Goal: Information Seeking & Learning: Learn about a topic

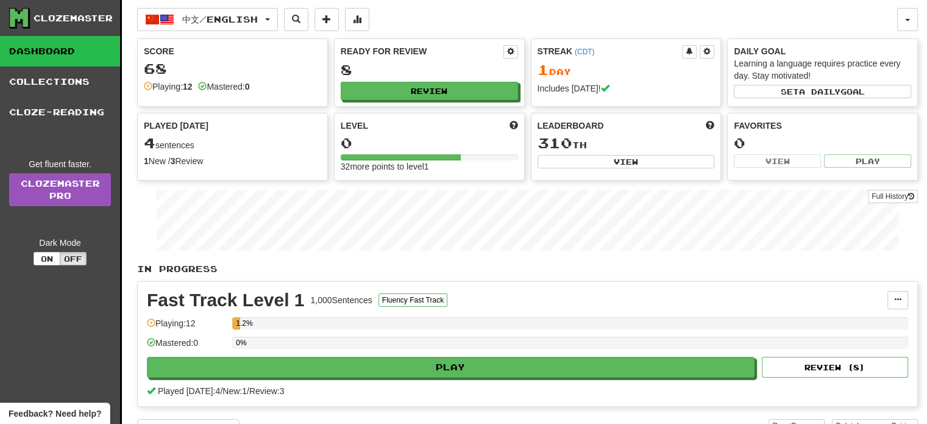
click at [528, 285] on div "Fast Track Level 1 1,000 Sentences Fluency Fast Track Manage Sentences Unpin fr…" at bounding box center [528, 344] width 780 height 124
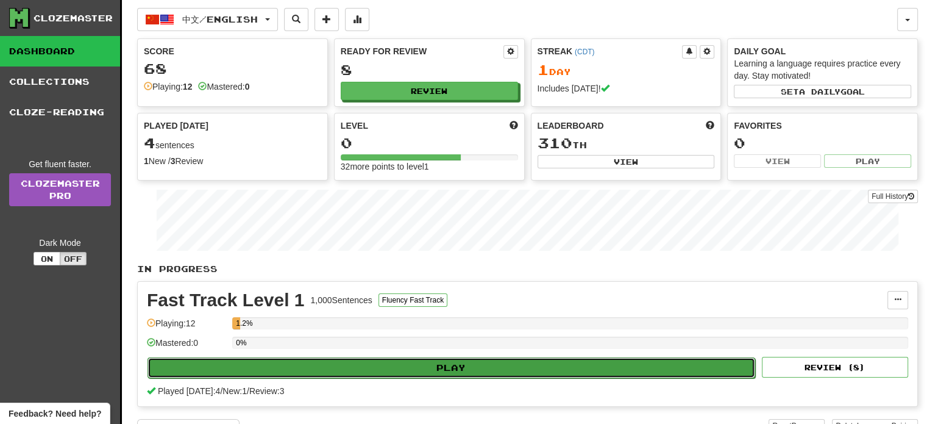
click at [497, 371] on button "Play" at bounding box center [452, 367] width 608 height 21
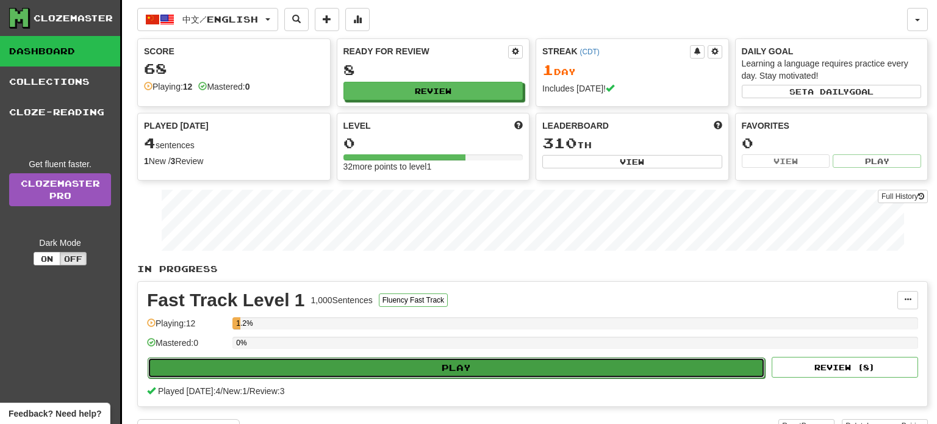
select select "**"
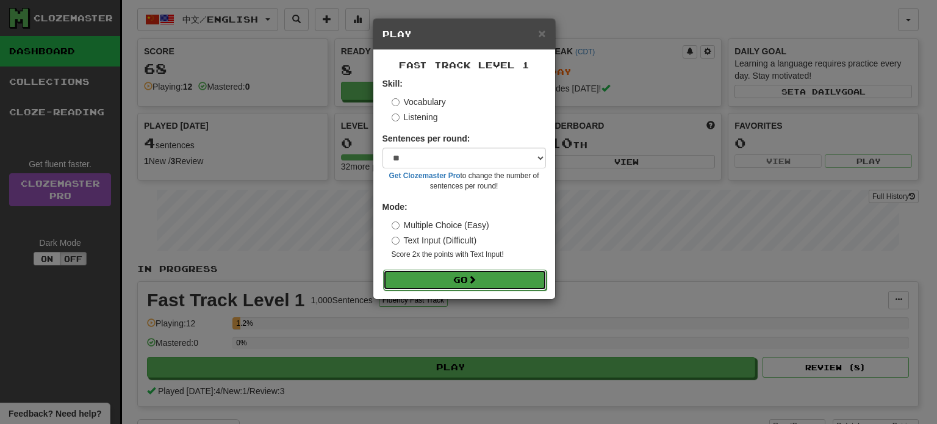
click at [458, 284] on button "Go" at bounding box center [464, 280] width 163 height 21
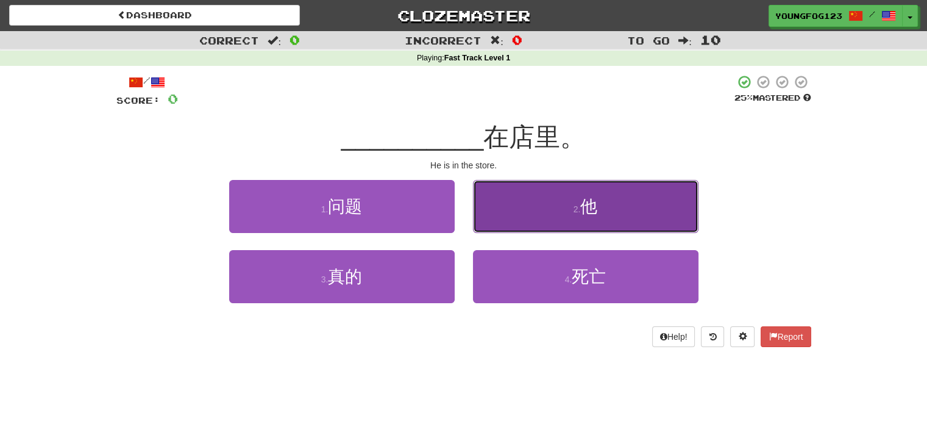
click at [615, 219] on button "2 . 他" at bounding box center [586, 206] width 226 height 53
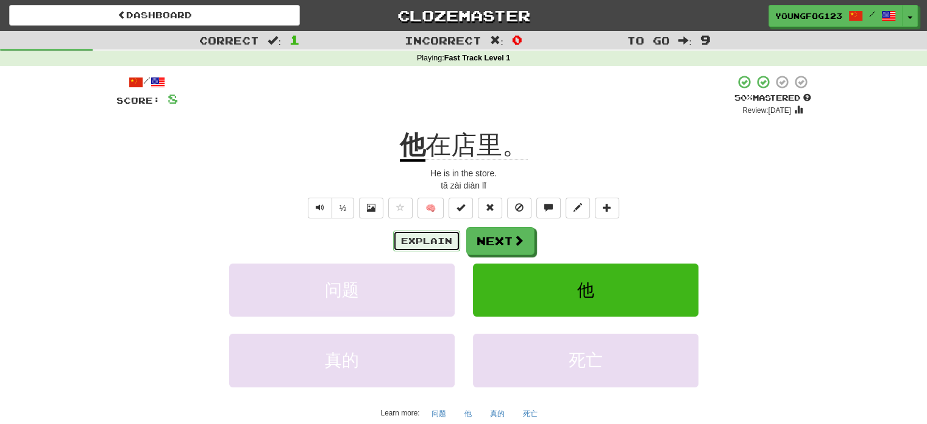
click at [435, 245] on button "Explain" at bounding box center [426, 240] width 67 height 21
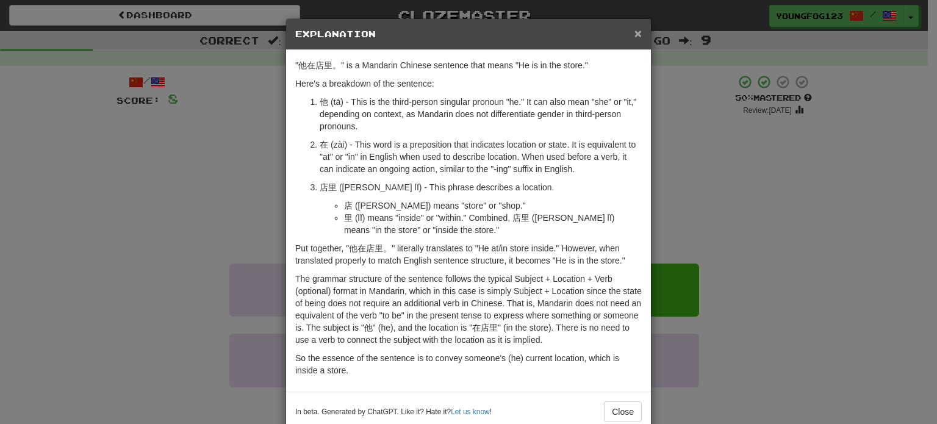
click at [636, 32] on span "×" at bounding box center [637, 33] width 7 height 14
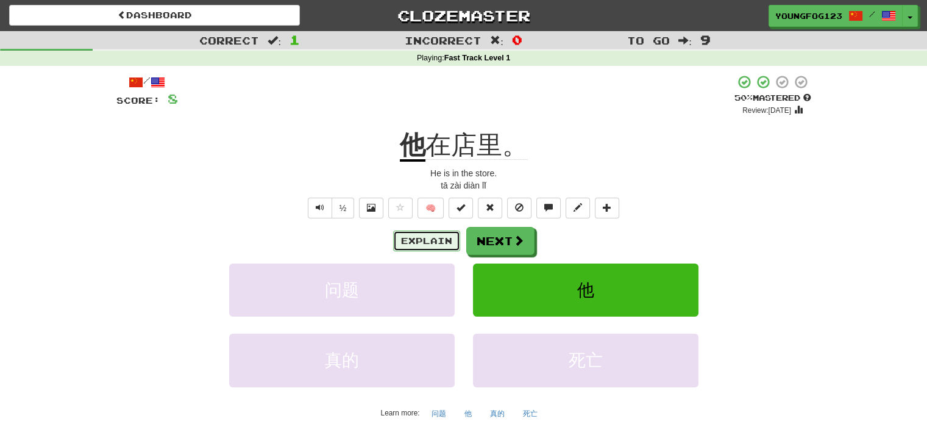
click at [420, 238] on button "Explain" at bounding box center [426, 240] width 67 height 21
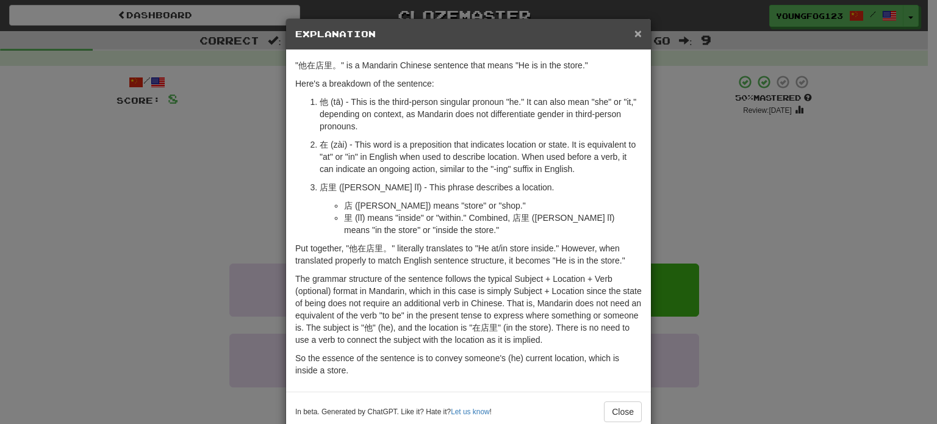
click at [634, 38] on span "×" at bounding box center [637, 33] width 7 height 14
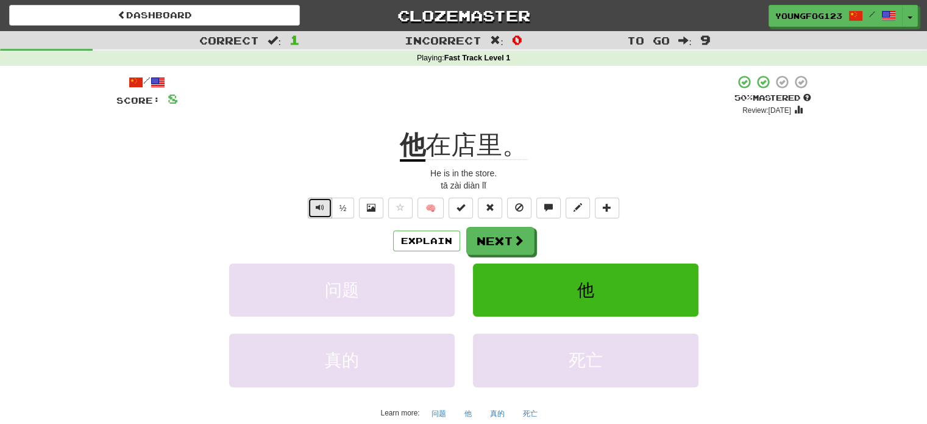
click at [312, 212] on button "Text-to-speech controls" at bounding box center [320, 208] width 24 height 21
click at [436, 251] on div "Explain Next" at bounding box center [463, 241] width 695 height 28
click at [437, 238] on button "Explain" at bounding box center [426, 240] width 67 height 21
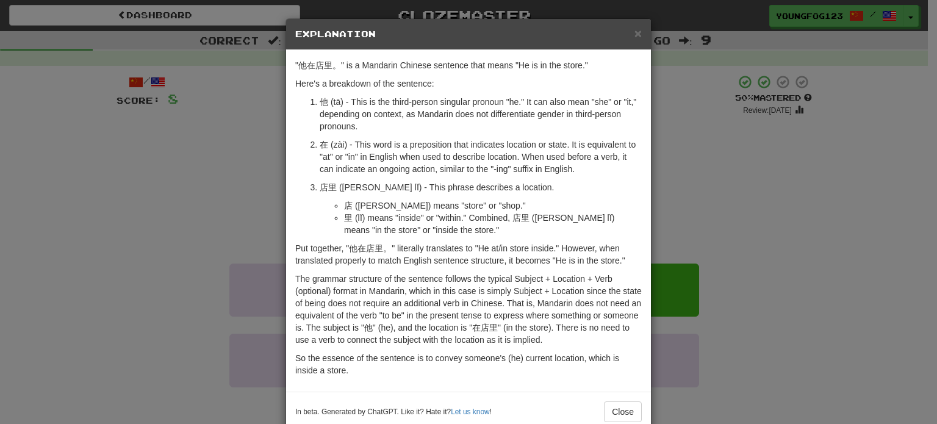
click at [639, 415] on div "In beta. Generated by ChatGPT. Like it? Hate it? Let us know ! Close" at bounding box center [468, 411] width 365 height 40
click at [620, 412] on button "Close" at bounding box center [623, 411] width 38 height 21
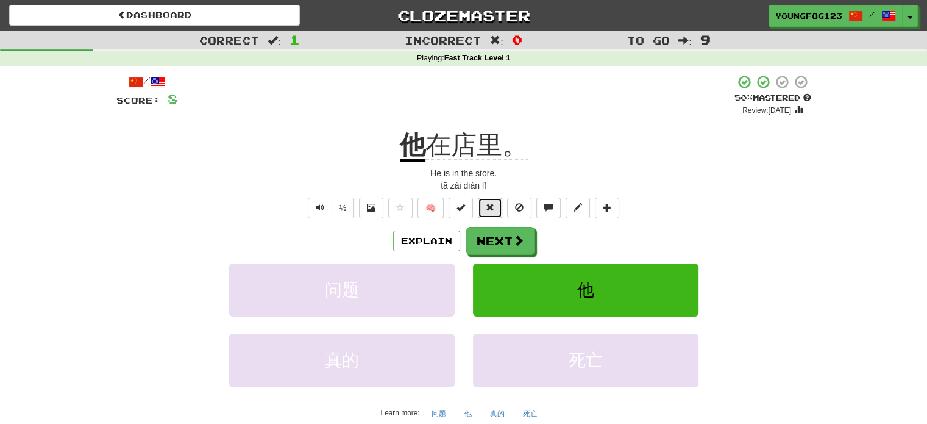
click at [488, 212] on span at bounding box center [490, 207] width 9 height 9
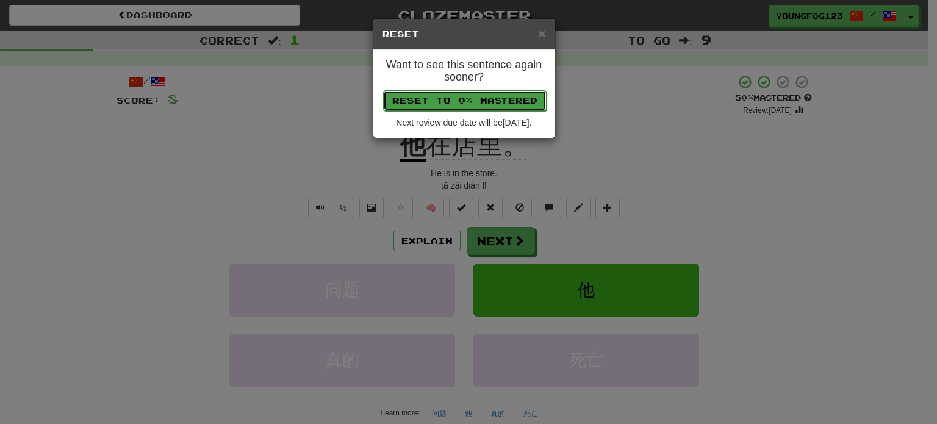
click at [511, 102] on button "Reset to 0% Mastered" at bounding box center [464, 100] width 163 height 21
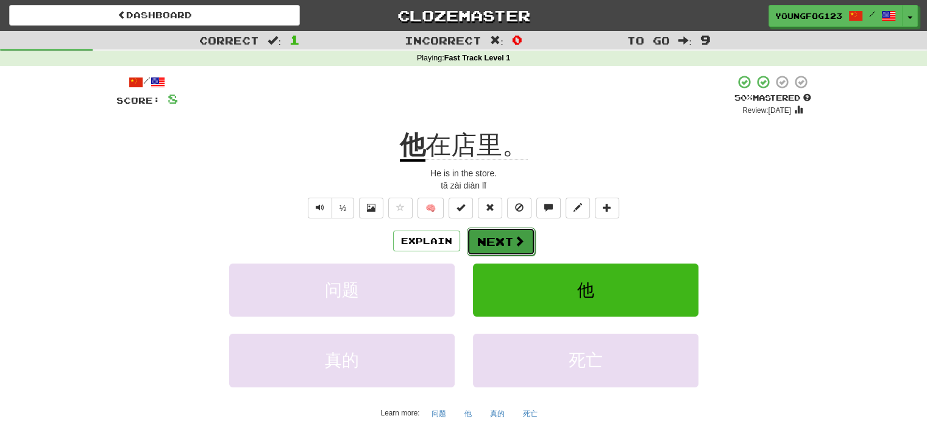
click at [490, 237] on button "Next" at bounding box center [501, 241] width 68 height 28
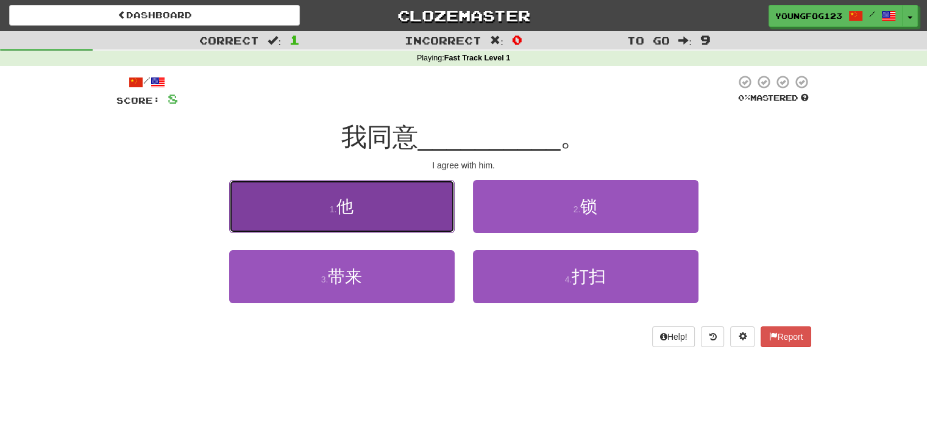
click at [410, 221] on button "1 . 他" at bounding box center [342, 206] width 226 height 53
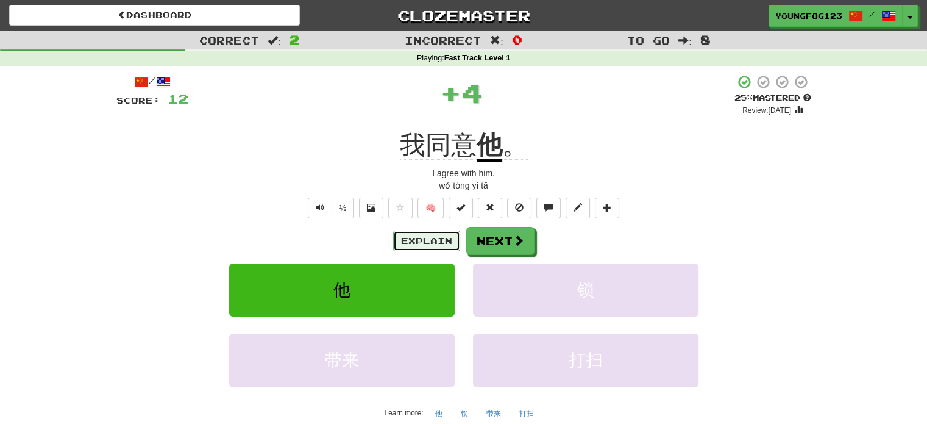
click at [423, 236] on button "Explain" at bounding box center [426, 240] width 67 height 21
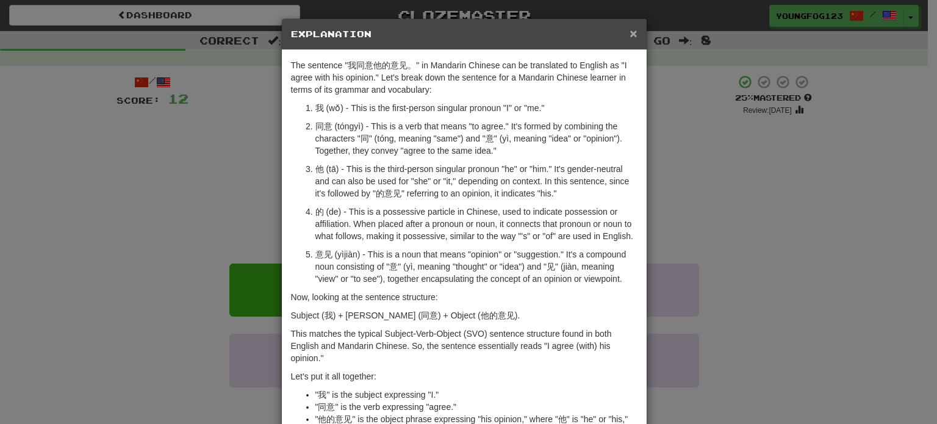
click at [630, 34] on span "×" at bounding box center [632, 33] width 7 height 14
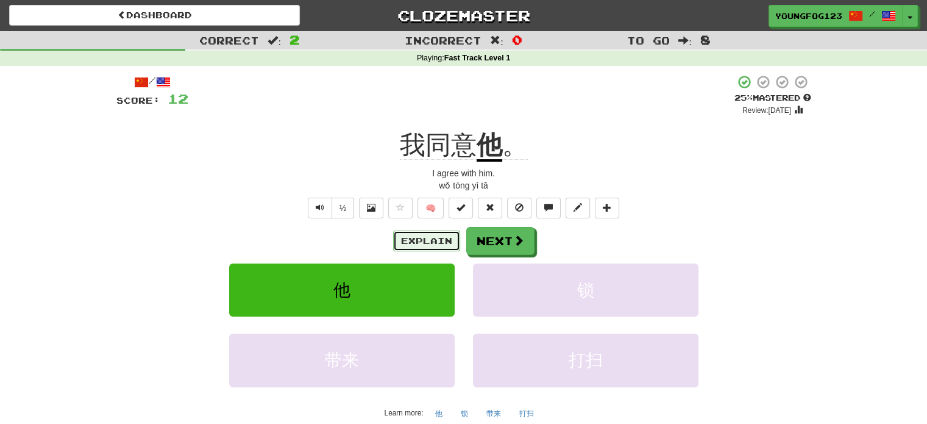
click at [436, 238] on button "Explain" at bounding box center [426, 240] width 67 height 21
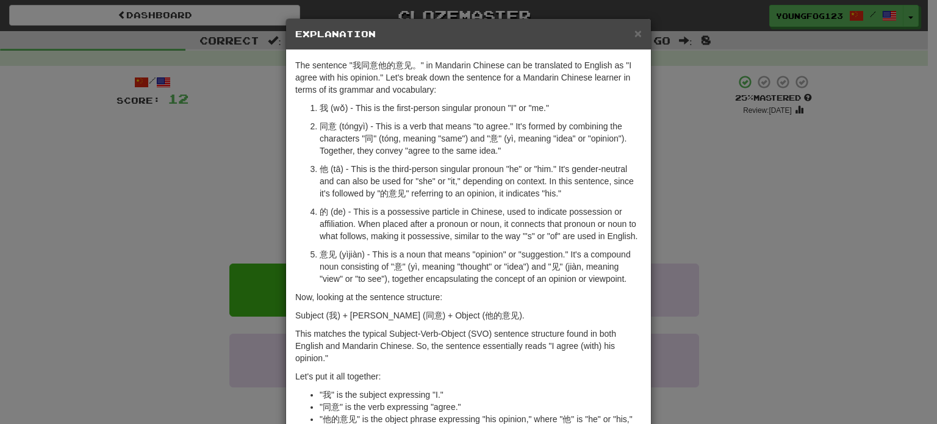
click at [637, 29] on div "× Explanation" at bounding box center [468, 34] width 365 height 31
click at [634, 34] on span "×" at bounding box center [637, 33] width 7 height 14
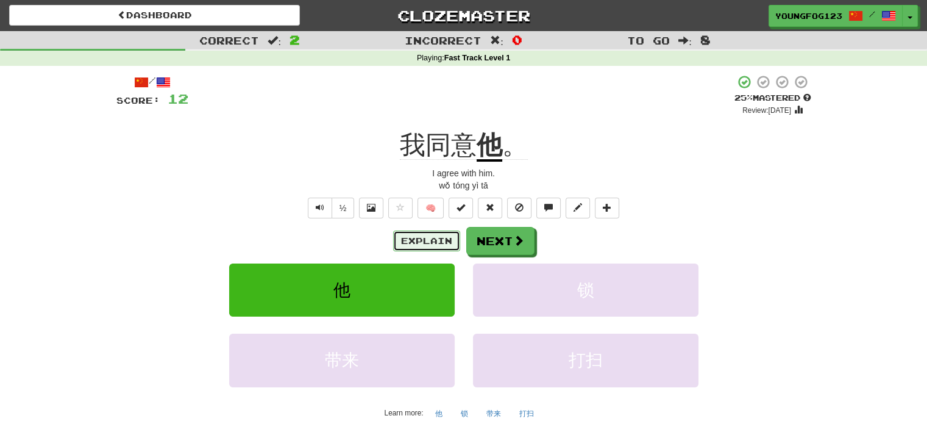
click at [431, 245] on button "Explain" at bounding box center [426, 240] width 67 height 21
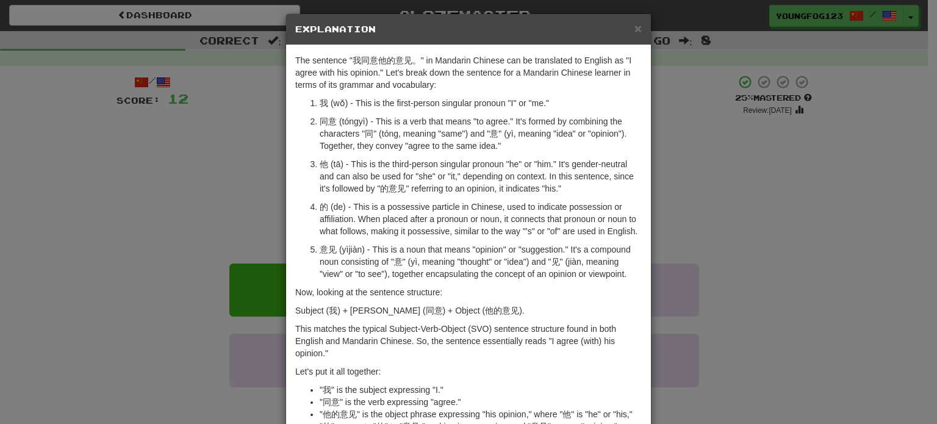
scroll to position [5, 0]
click at [634, 29] on span "×" at bounding box center [637, 28] width 7 height 14
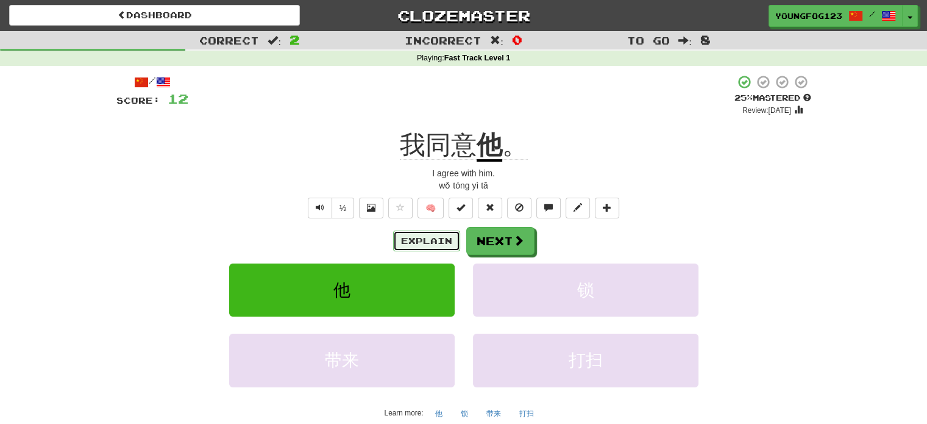
click at [416, 238] on button "Explain" at bounding box center [426, 240] width 67 height 21
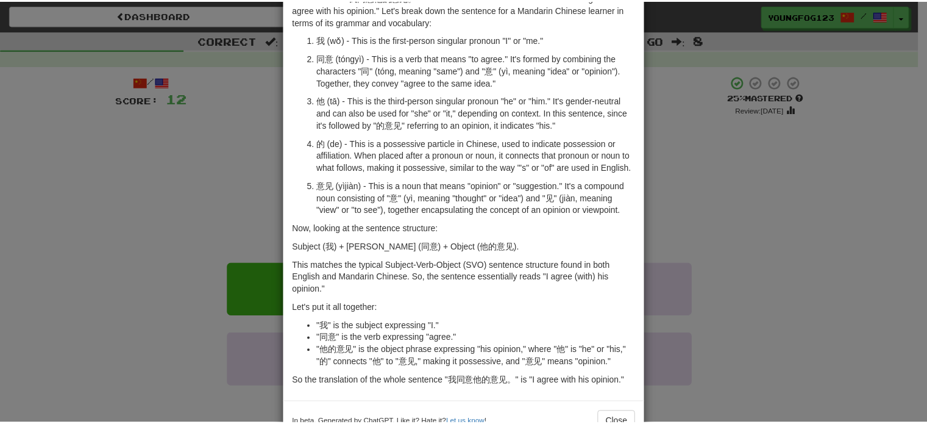
scroll to position [22, 0]
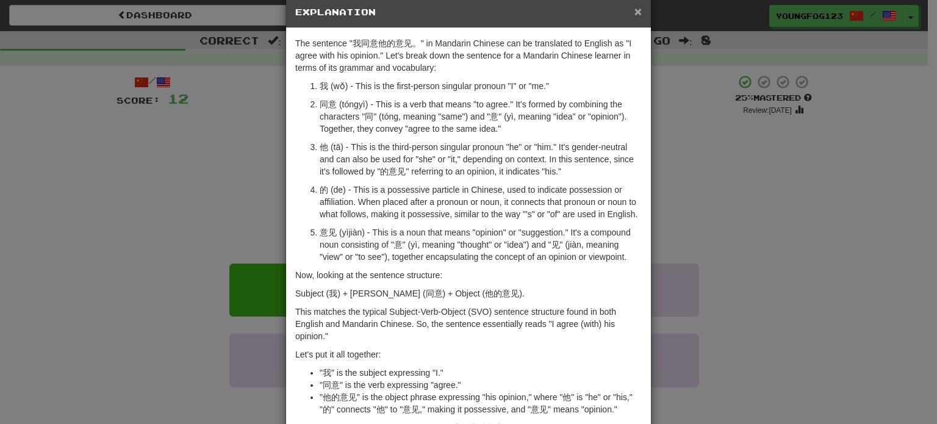
click at [634, 9] on span "×" at bounding box center [637, 11] width 7 height 14
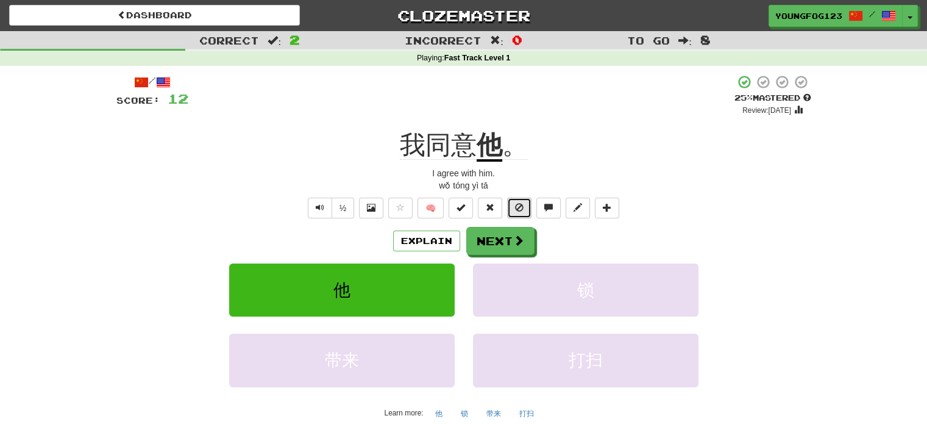
click at [519, 209] on span at bounding box center [519, 207] width 9 height 9
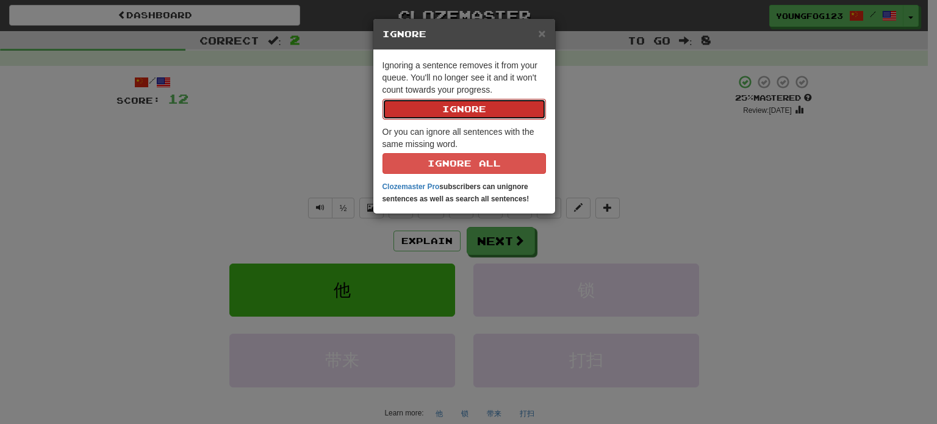
click at [515, 104] on button "Ignore" at bounding box center [463, 109] width 163 height 21
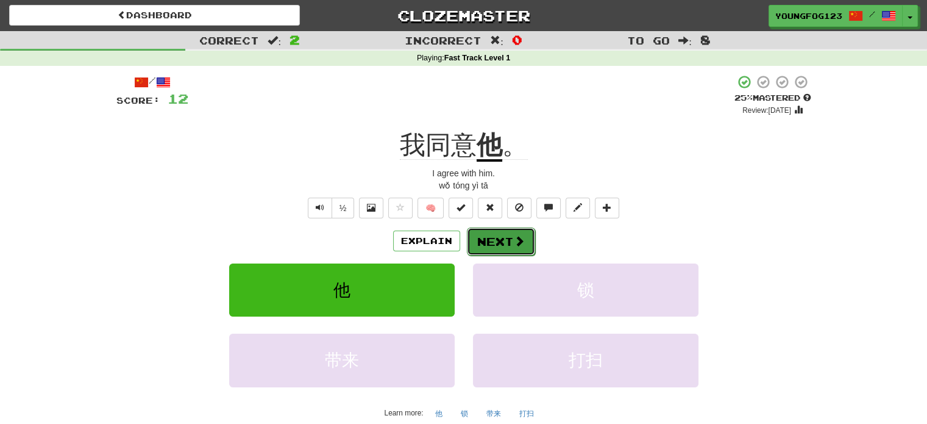
click at [512, 232] on button "Next" at bounding box center [501, 241] width 68 height 28
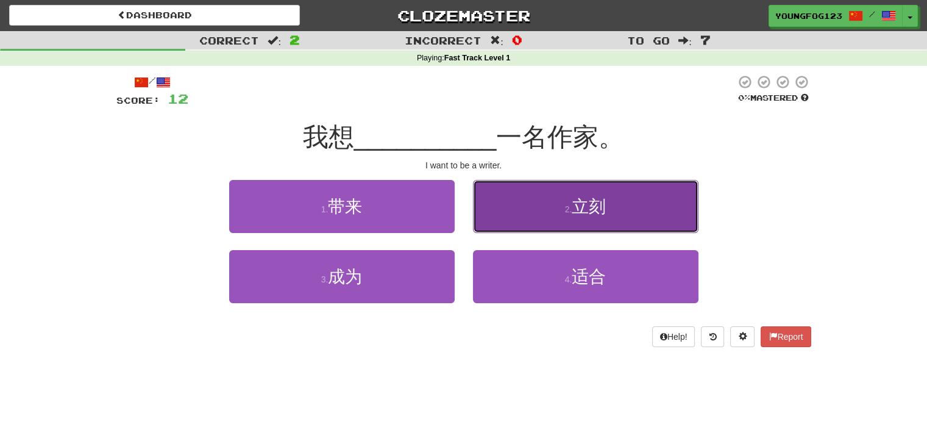
click at [563, 212] on button "2 . 立刻" at bounding box center [586, 206] width 226 height 53
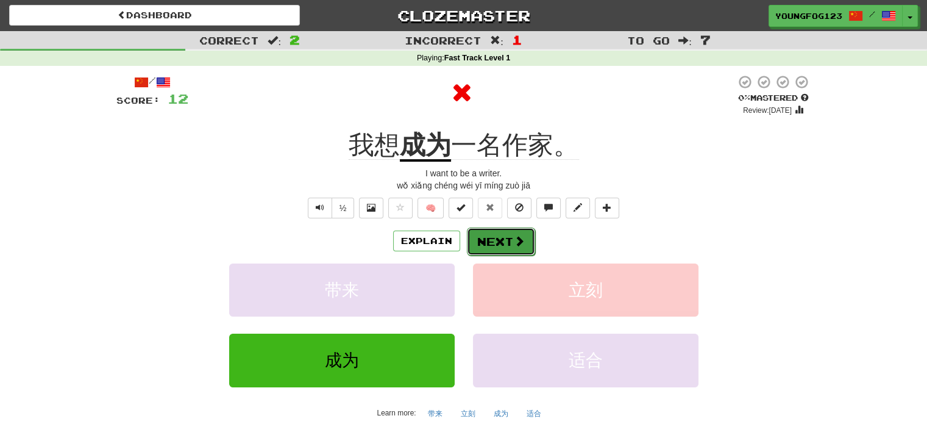
click at [487, 241] on button "Next" at bounding box center [501, 241] width 68 height 28
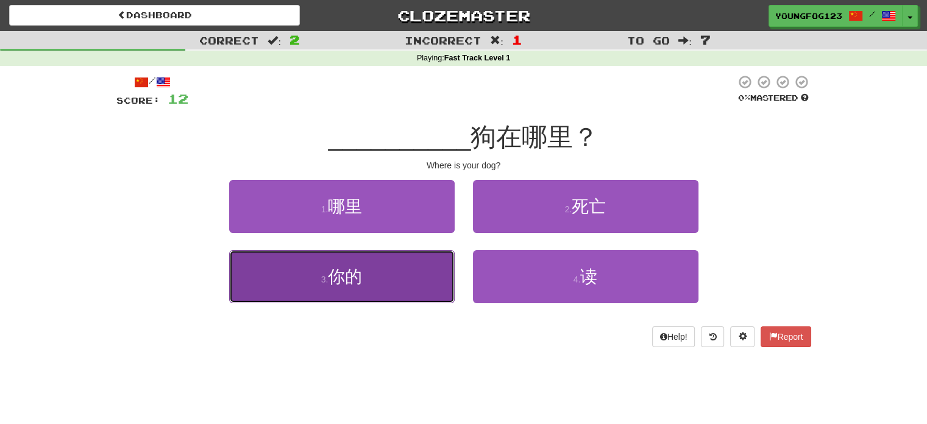
click at [405, 270] on button "3 . 你的" at bounding box center [342, 276] width 226 height 53
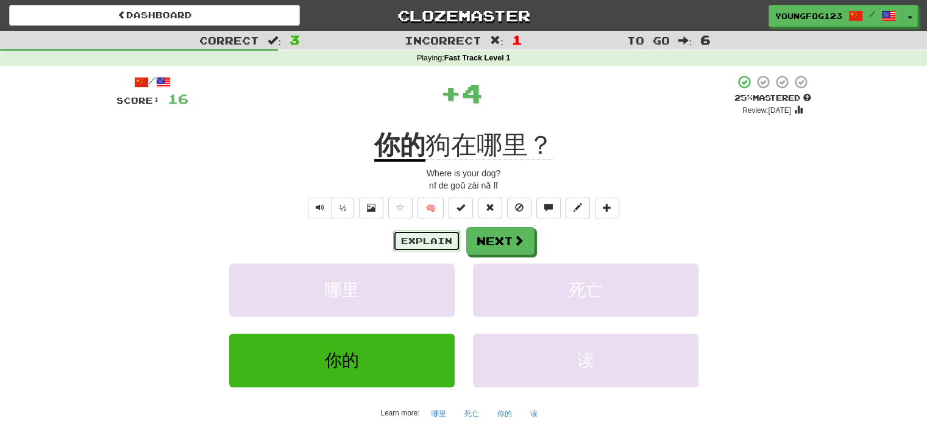
click at [445, 243] on button "Explain" at bounding box center [426, 240] width 67 height 21
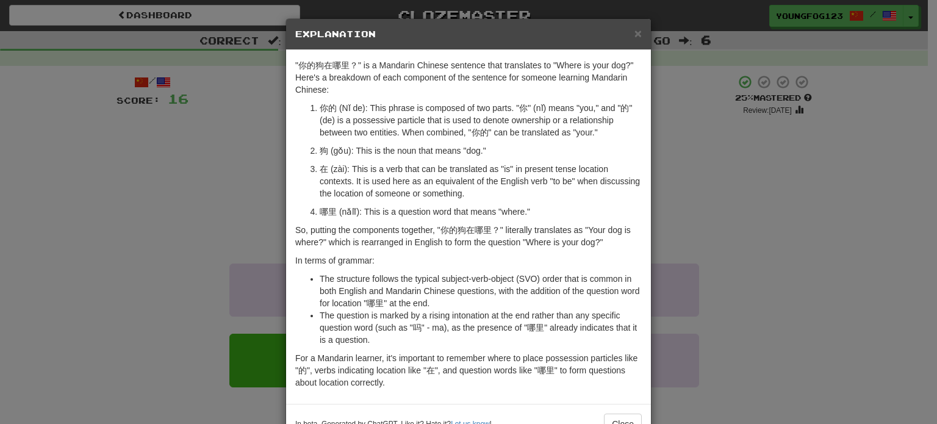
click at [627, 34] on h5 "Explanation" at bounding box center [468, 34] width 346 height 12
click at [629, 34] on h5 "Explanation" at bounding box center [468, 34] width 346 height 12
click at [634, 32] on span "×" at bounding box center [637, 33] width 7 height 14
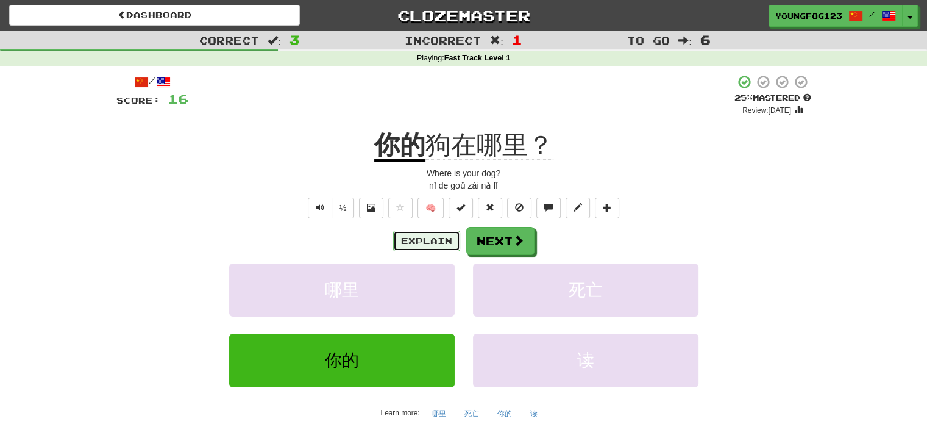
click at [418, 238] on button "Explain" at bounding box center [426, 240] width 67 height 21
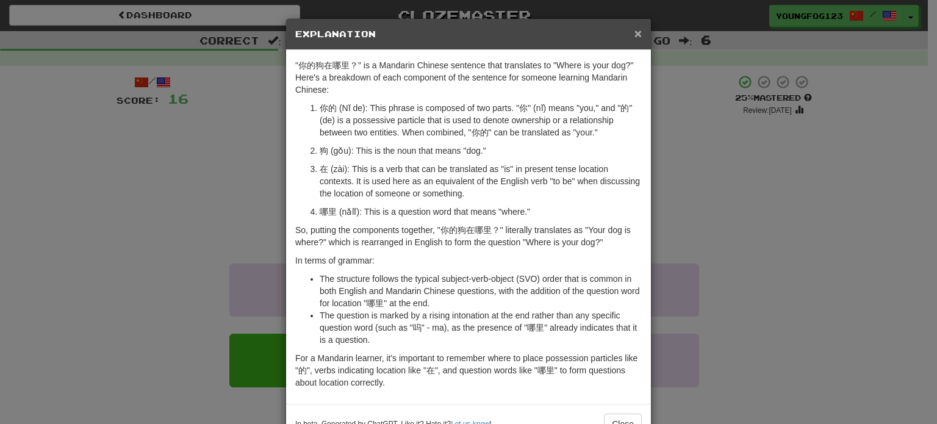
click at [635, 36] on span "×" at bounding box center [637, 33] width 7 height 14
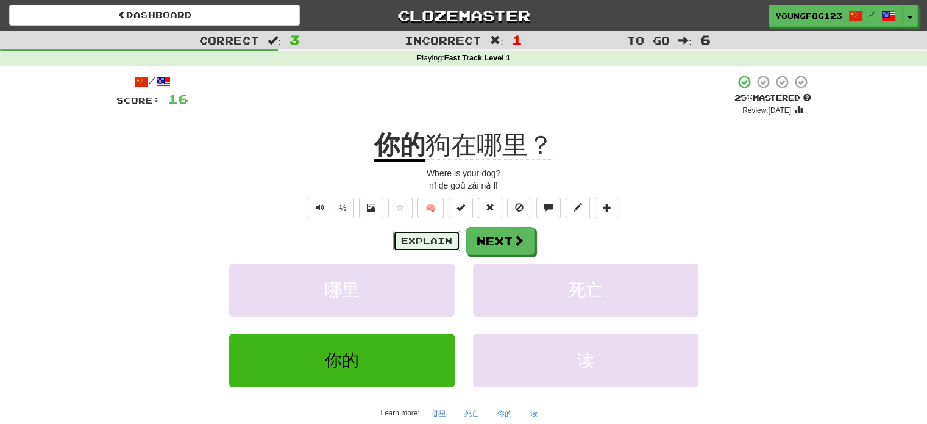
click at [432, 251] on button "Explain" at bounding box center [426, 240] width 67 height 21
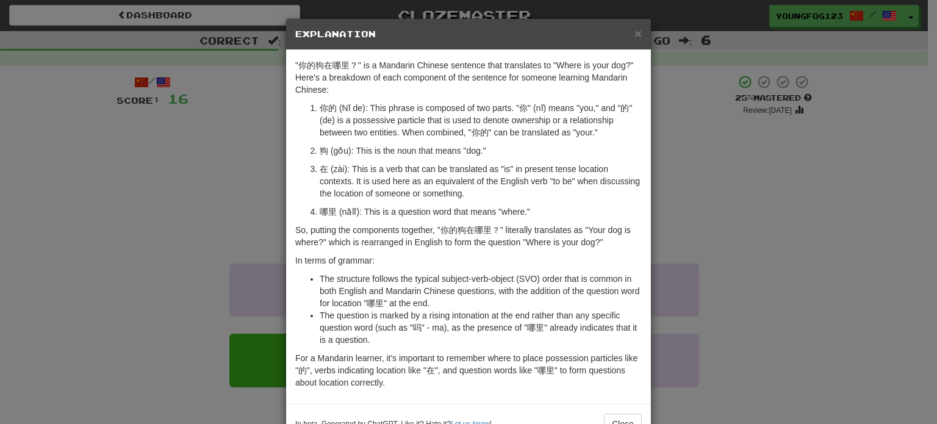
click at [628, 34] on h5 "Explanation" at bounding box center [468, 34] width 346 height 12
click at [637, 34] on div "× Explanation" at bounding box center [468, 34] width 365 height 31
click at [634, 35] on span "×" at bounding box center [637, 33] width 7 height 14
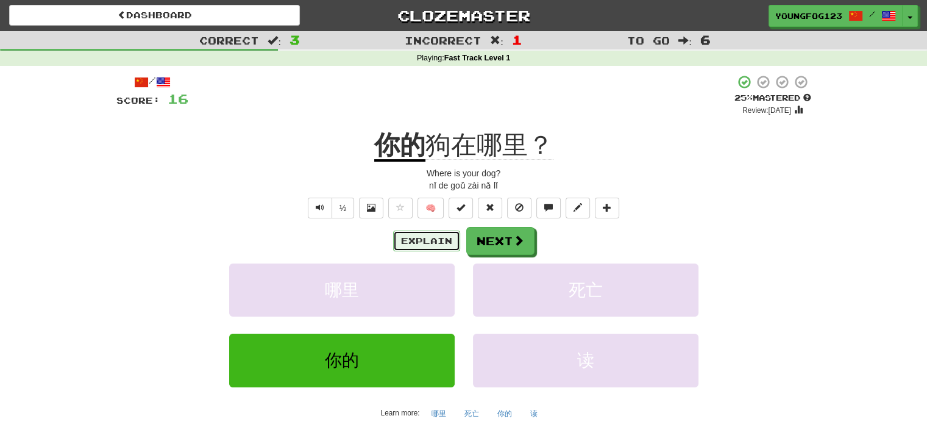
click at [432, 243] on button "Explain" at bounding box center [426, 240] width 67 height 21
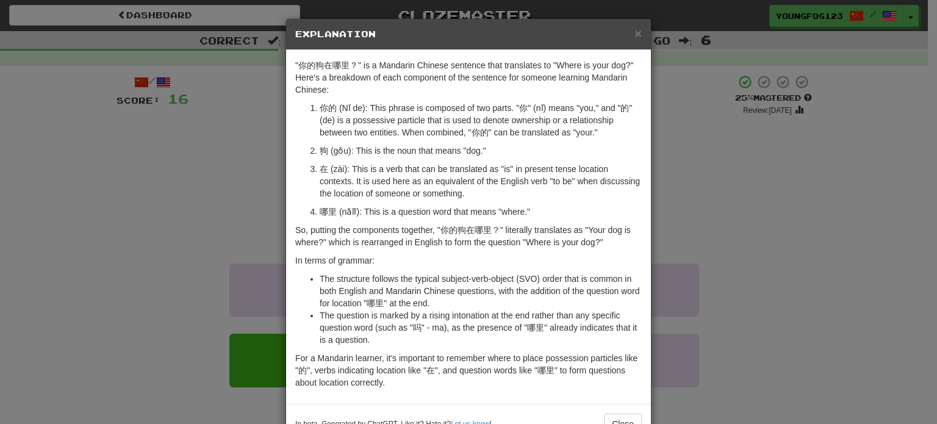
click at [640, 32] on div "× Explanation" at bounding box center [468, 34] width 365 height 31
click at [638, 32] on div "× Explanation" at bounding box center [468, 34] width 365 height 31
click at [627, 31] on h5 "Explanation" at bounding box center [468, 34] width 346 height 12
click at [634, 31] on span "×" at bounding box center [637, 33] width 7 height 14
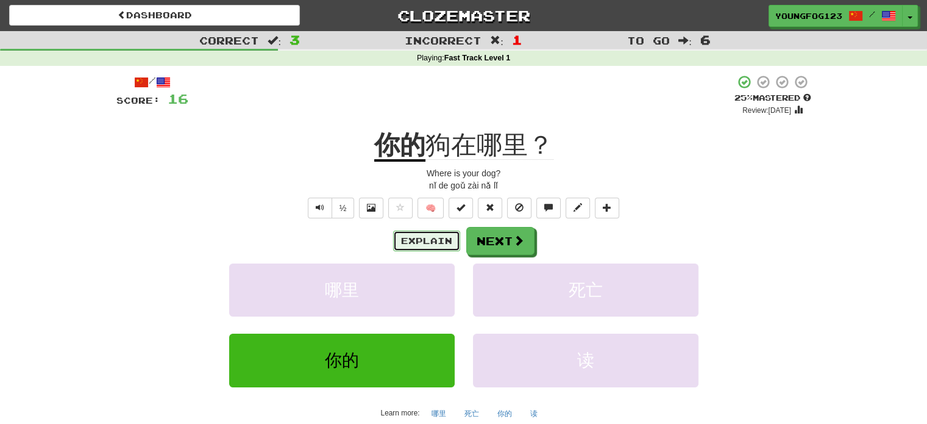
click at [445, 232] on button "Explain" at bounding box center [426, 240] width 67 height 21
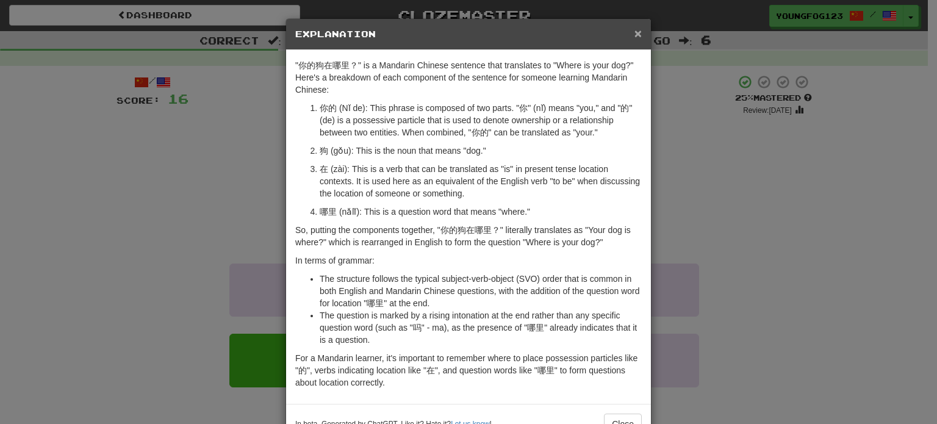
click at [636, 38] on span "×" at bounding box center [637, 33] width 7 height 14
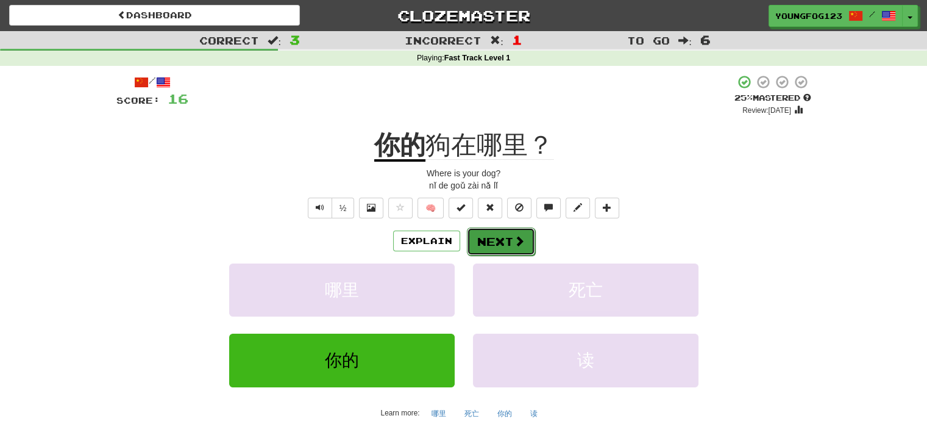
click at [514, 237] on span at bounding box center [519, 240] width 11 height 11
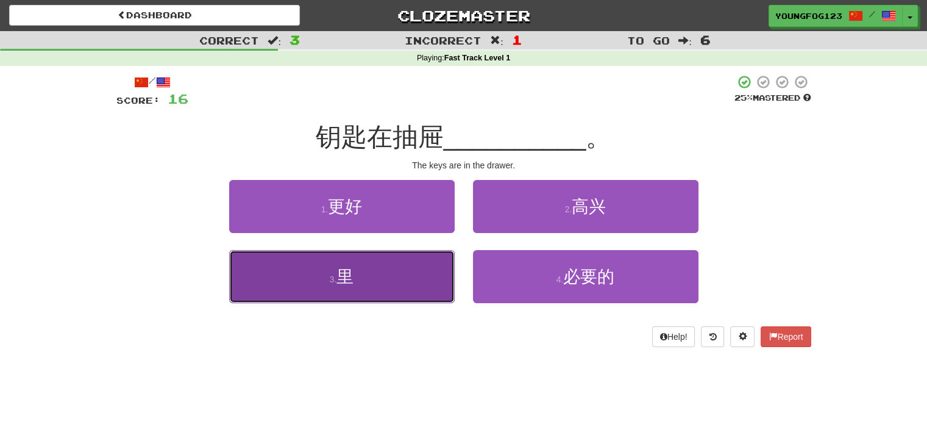
click at [437, 254] on button "3 . 里" at bounding box center [342, 276] width 226 height 53
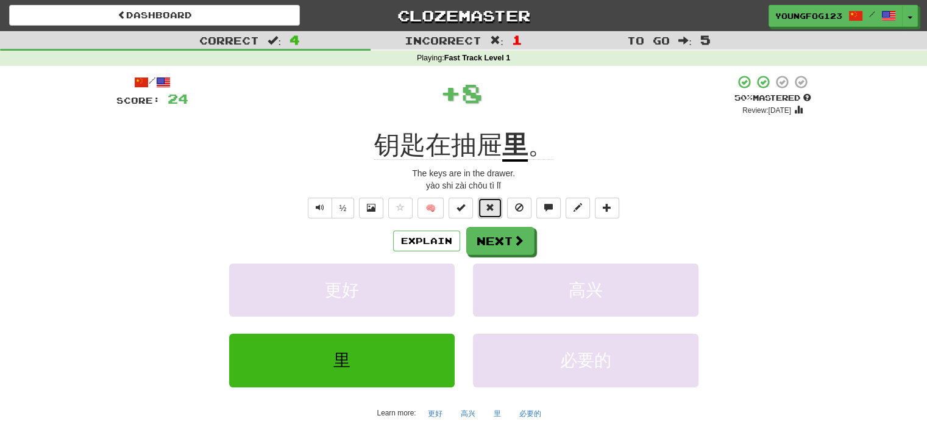
click at [490, 215] on button at bounding box center [490, 208] width 24 height 21
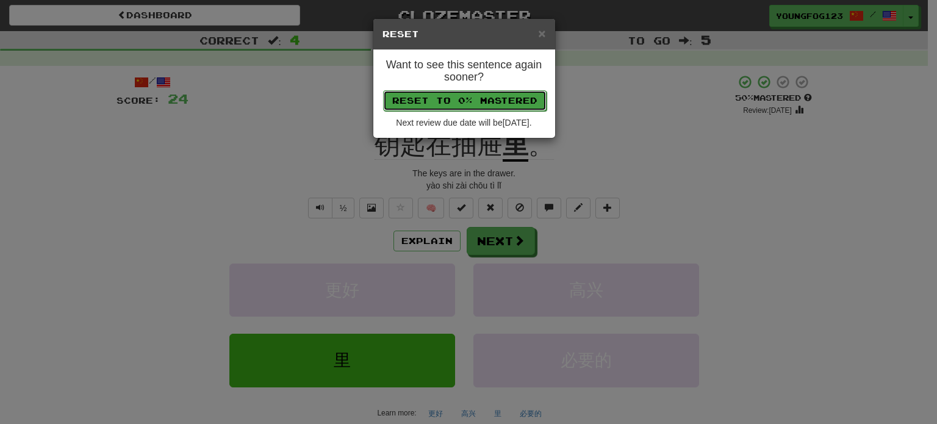
click at [500, 102] on button "Reset to 0% Mastered" at bounding box center [464, 100] width 163 height 21
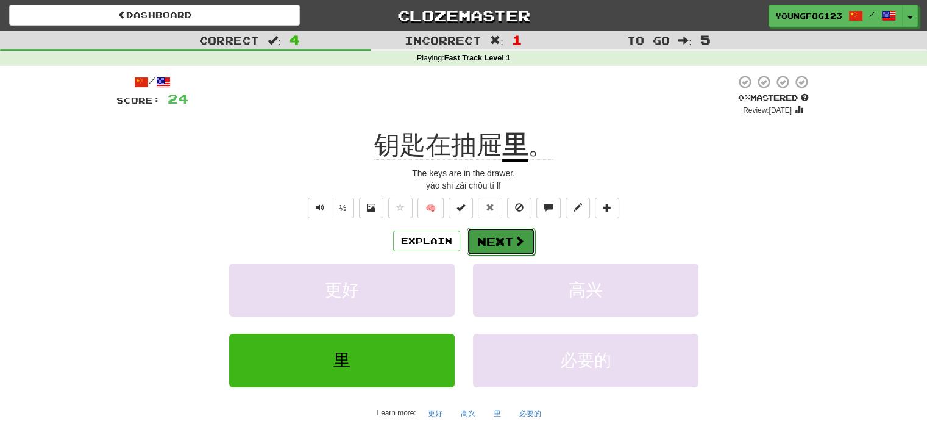
click at [498, 249] on button "Next" at bounding box center [501, 241] width 68 height 28
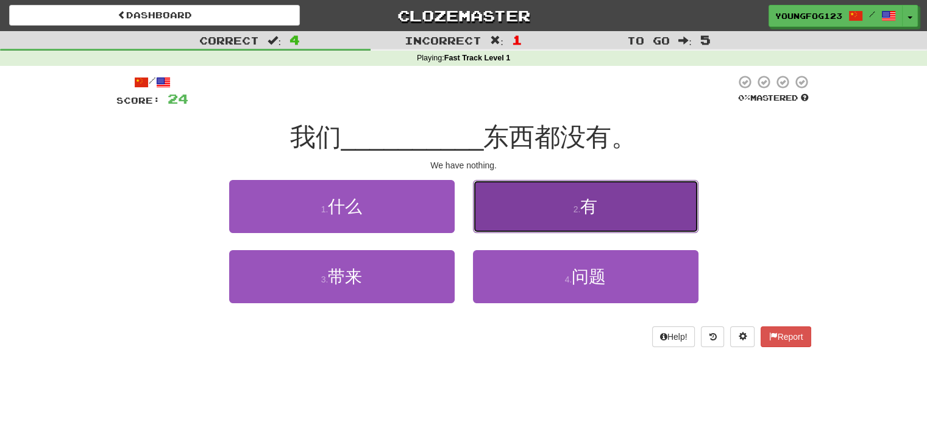
click at [516, 229] on button "2 . 有" at bounding box center [586, 206] width 226 height 53
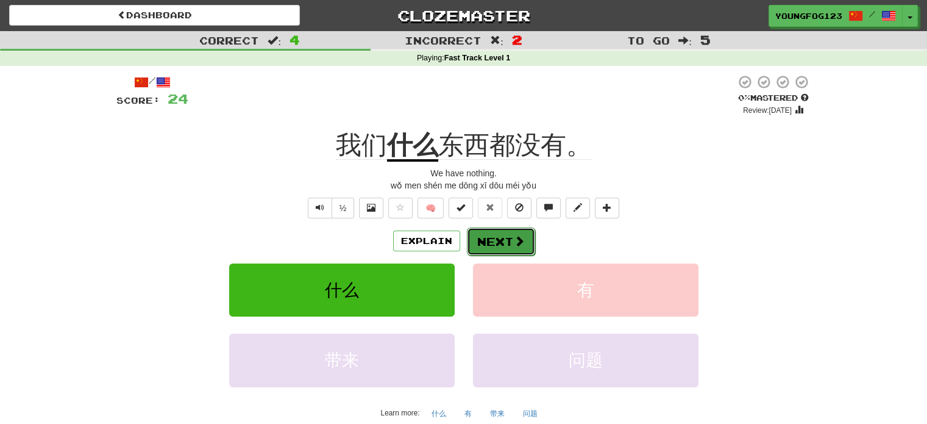
click at [478, 245] on button "Next" at bounding box center [501, 241] width 68 height 28
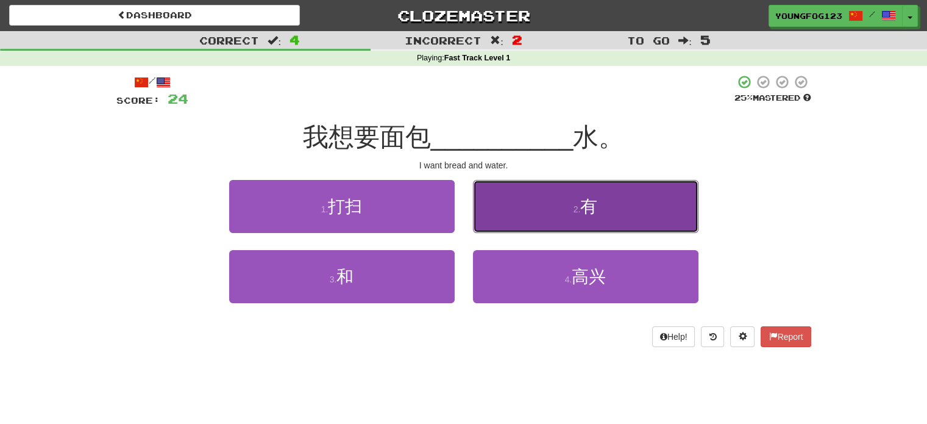
click at [520, 230] on button "2 . 有" at bounding box center [586, 206] width 226 height 53
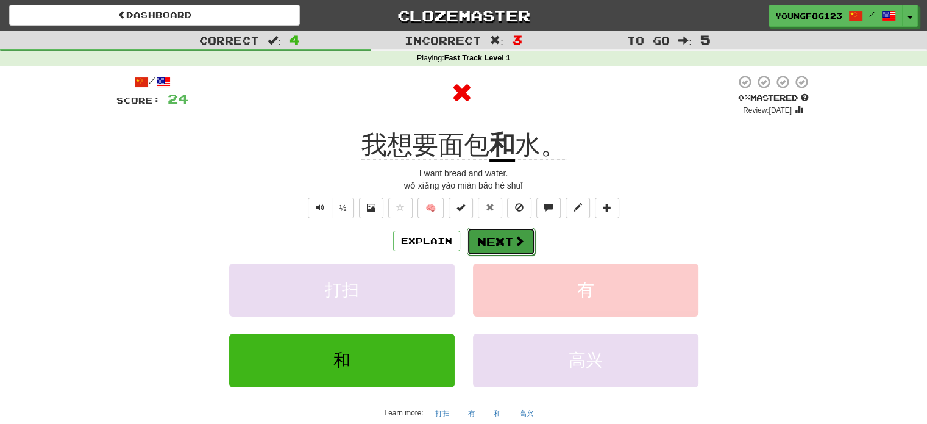
click at [495, 245] on button "Next" at bounding box center [501, 241] width 68 height 28
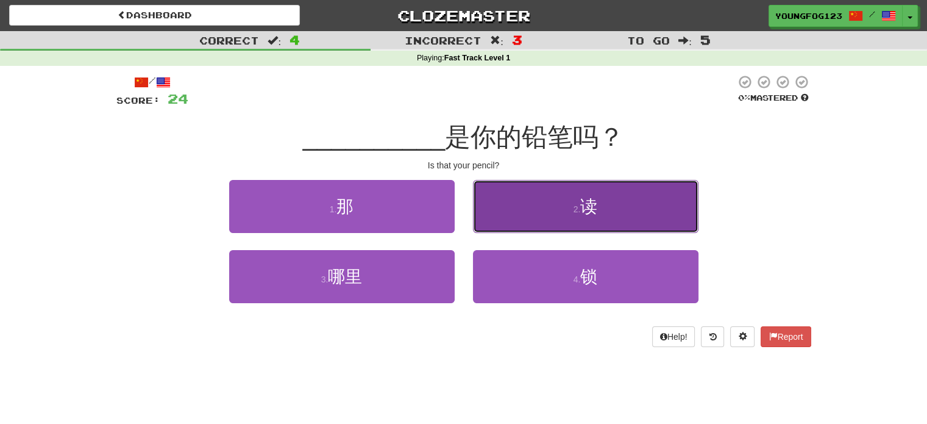
click at [513, 198] on button "2 . 读" at bounding box center [586, 206] width 226 height 53
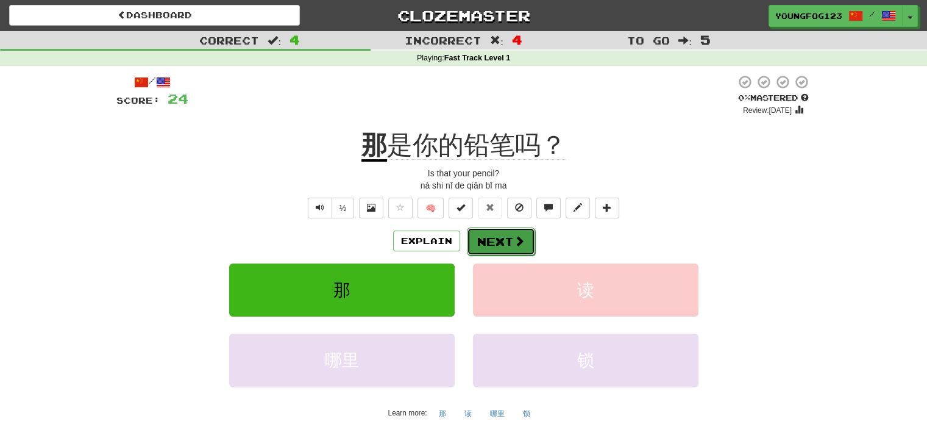
click at [472, 238] on button "Next" at bounding box center [501, 241] width 68 height 28
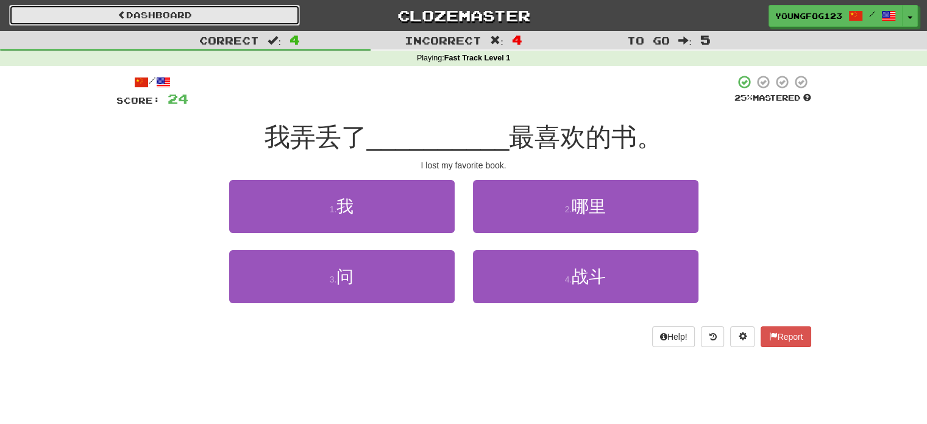
click at [210, 13] on link "Dashboard" at bounding box center [154, 15] width 291 height 21
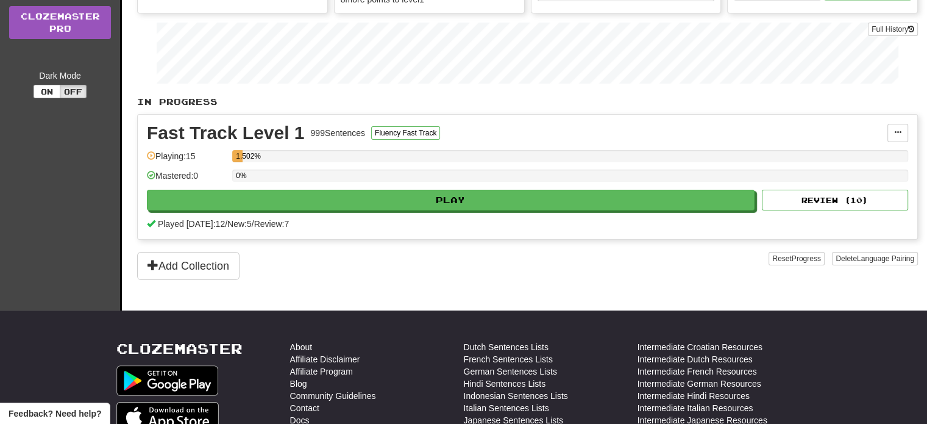
scroll to position [168, 0]
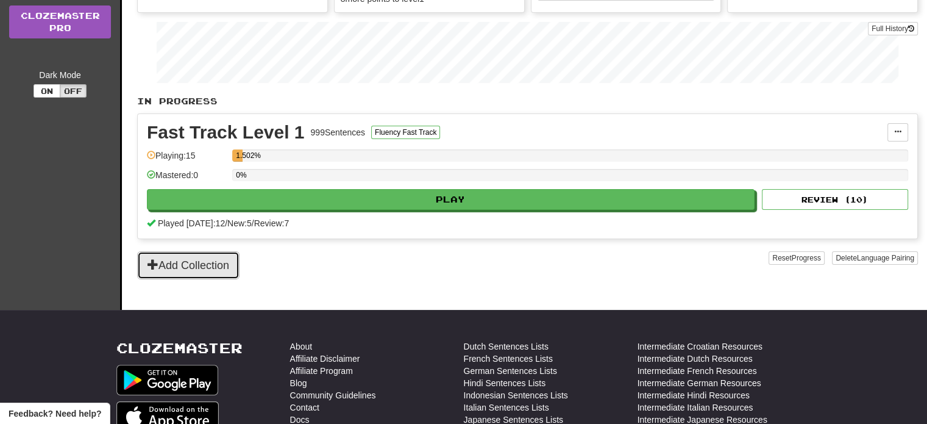
click at [224, 254] on button "Add Collection" at bounding box center [188, 265] width 102 height 28
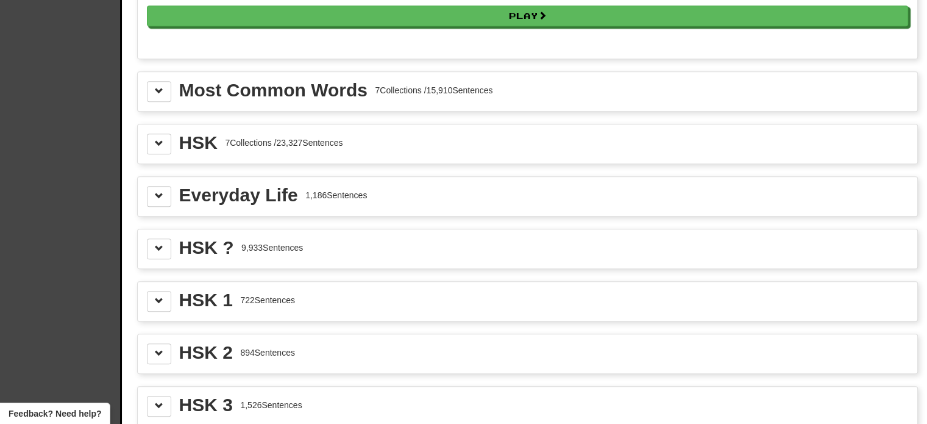
scroll to position [1315, 0]
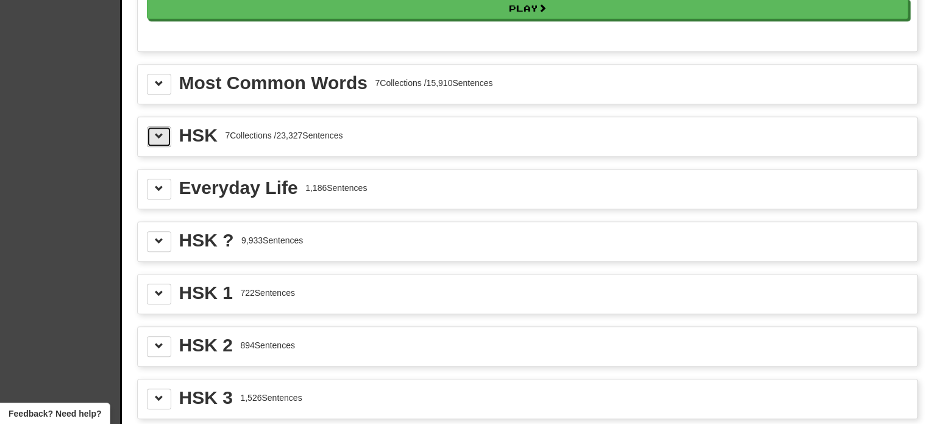
click at [160, 132] on span at bounding box center [159, 136] width 9 height 9
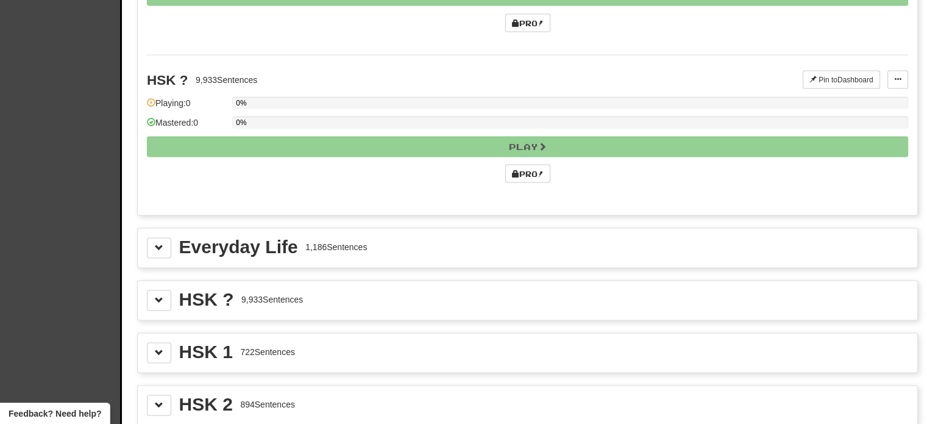
scroll to position [2315, 0]
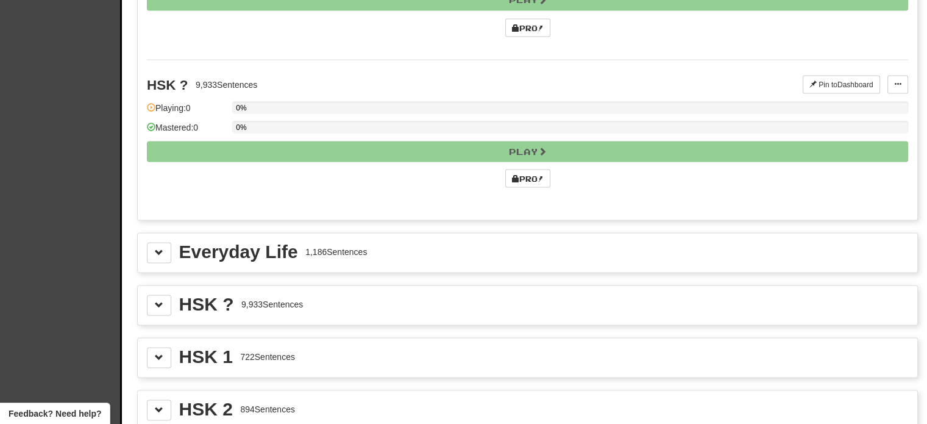
click at [296, 245] on div "Everyday Life" at bounding box center [238, 251] width 119 height 18
click at [160, 246] on button at bounding box center [159, 252] width 24 height 21
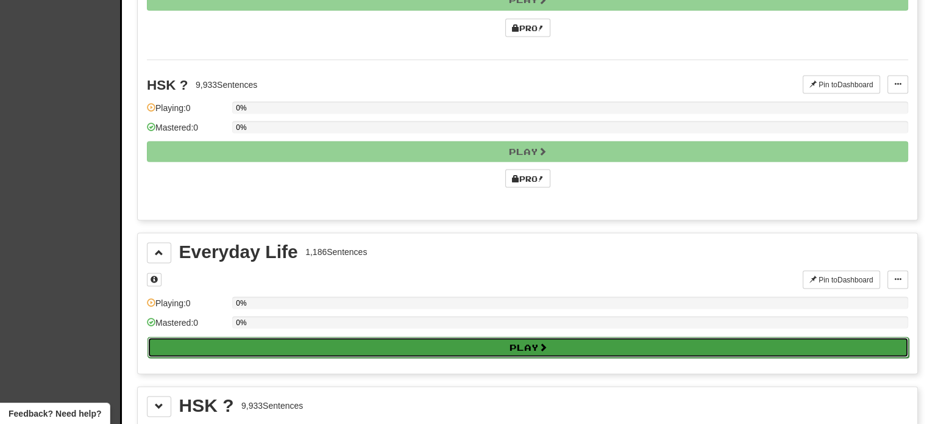
click at [256, 337] on button "Play" at bounding box center [529, 347] width 762 height 21
select select "**"
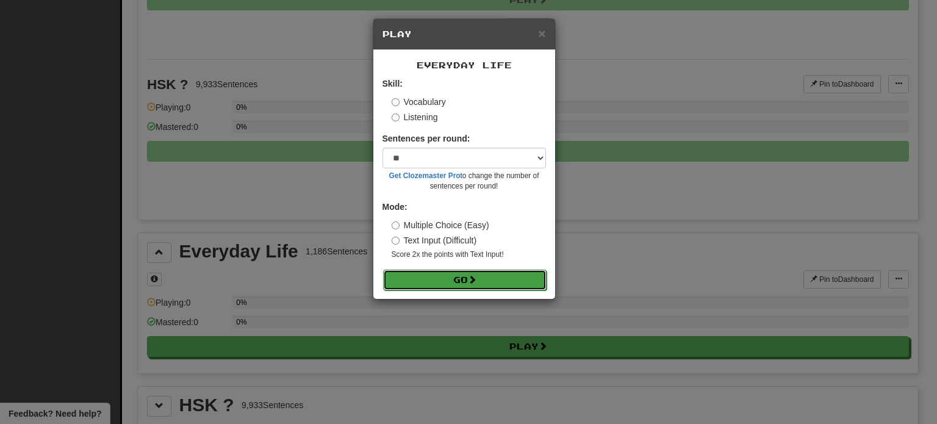
click at [480, 277] on button "Go" at bounding box center [464, 280] width 163 height 21
click at [541, 30] on span "×" at bounding box center [541, 33] width 7 height 14
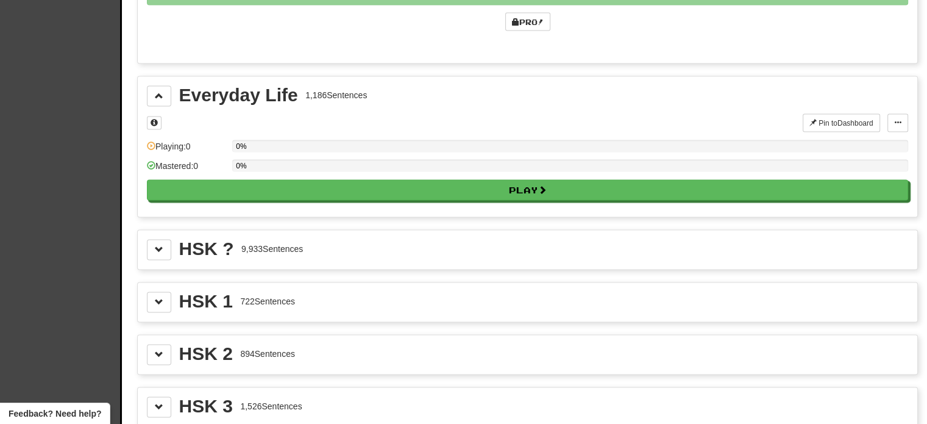
scroll to position [2485, 0]
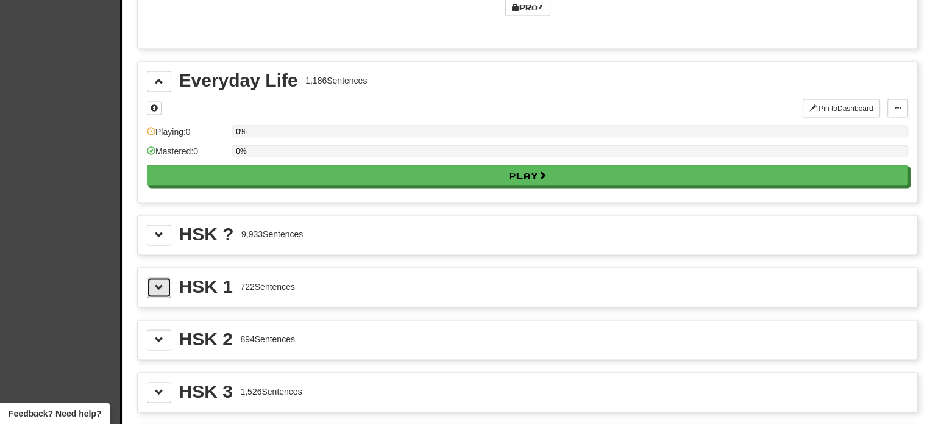
click at [157, 277] on button at bounding box center [159, 287] width 24 height 21
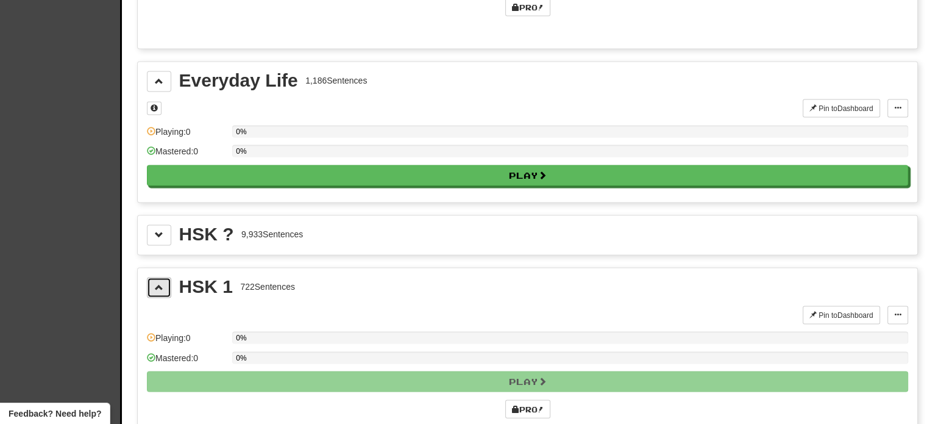
click at [157, 277] on button at bounding box center [159, 287] width 24 height 21
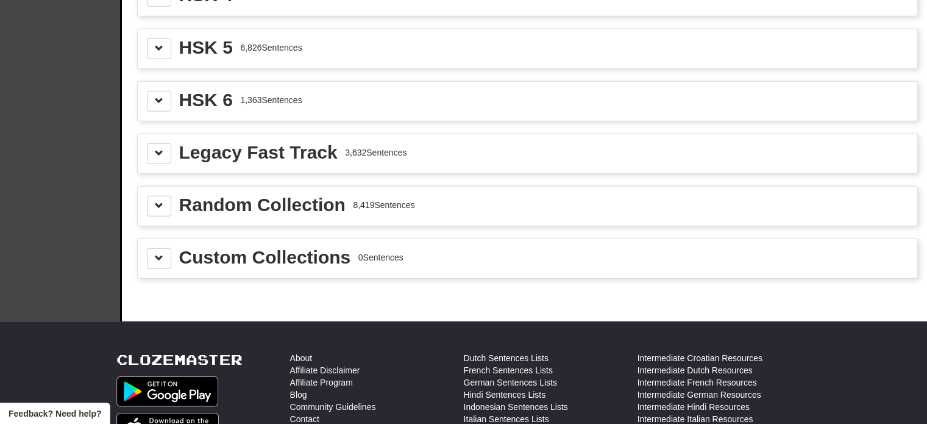
scroll to position [2934, 0]
click at [148, 248] on button at bounding box center [159, 258] width 24 height 21
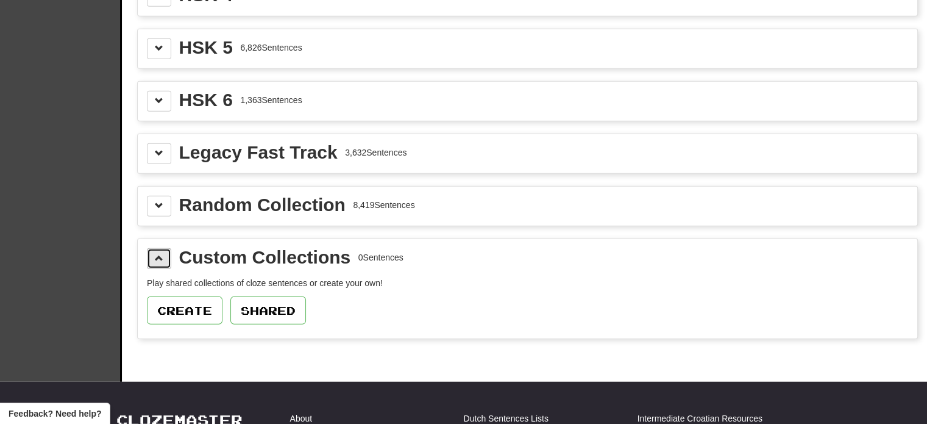
click at [148, 248] on button at bounding box center [159, 258] width 24 height 21
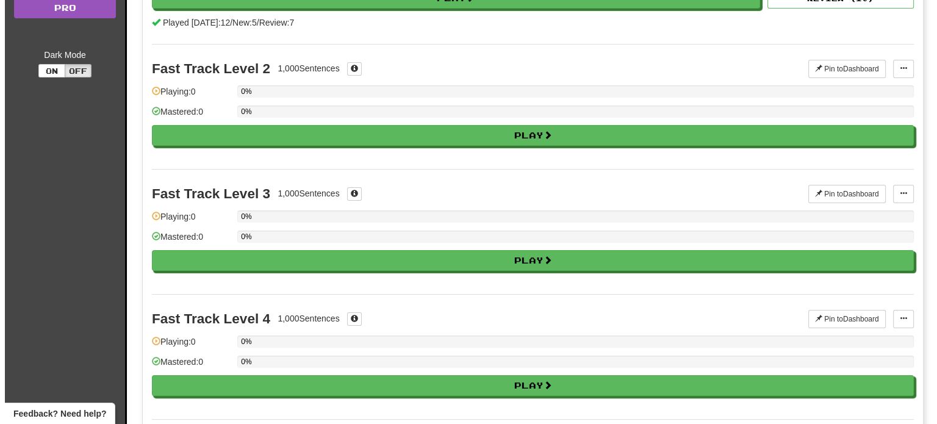
scroll to position [0, 0]
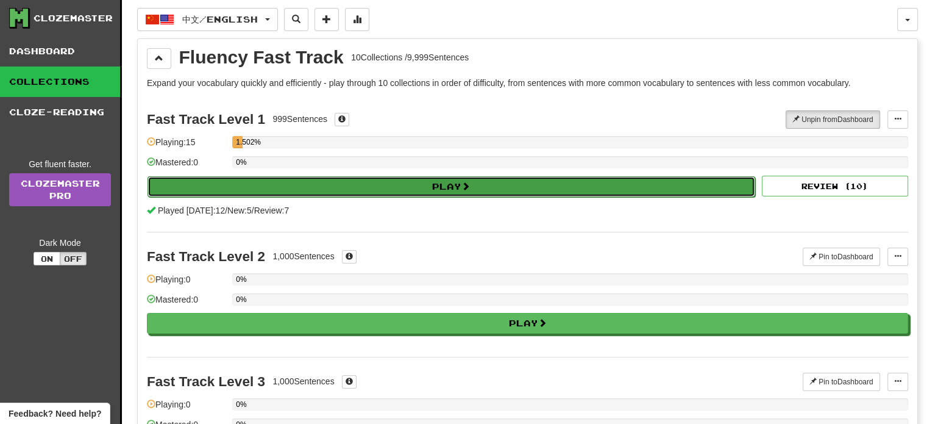
click at [262, 188] on button "Play" at bounding box center [452, 186] width 608 height 21
select select "**"
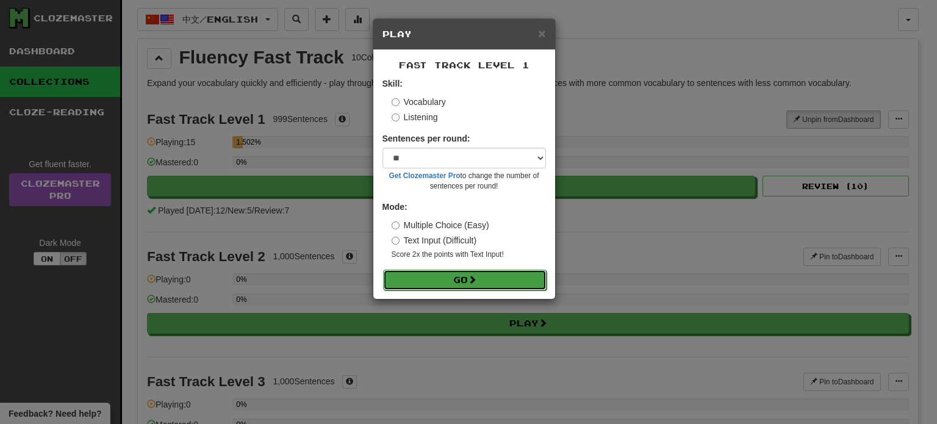
click at [470, 272] on button "Go" at bounding box center [464, 280] width 163 height 21
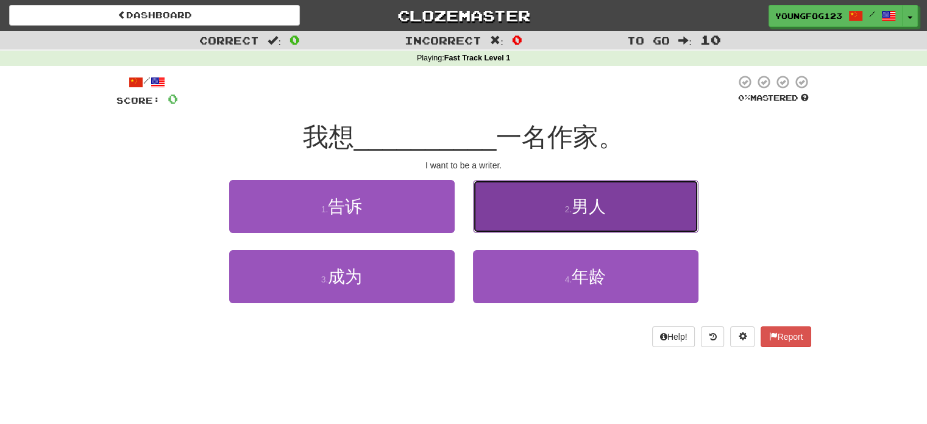
click at [576, 212] on span "男人" at bounding box center [589, 206] width 34 height 19
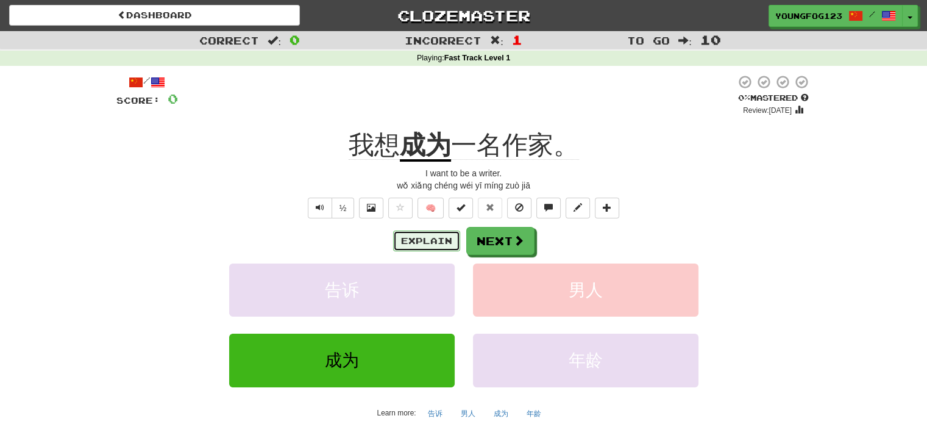
click at [451, 248] on button "Explain" at bounding box center [426, 240] width 67 height 21
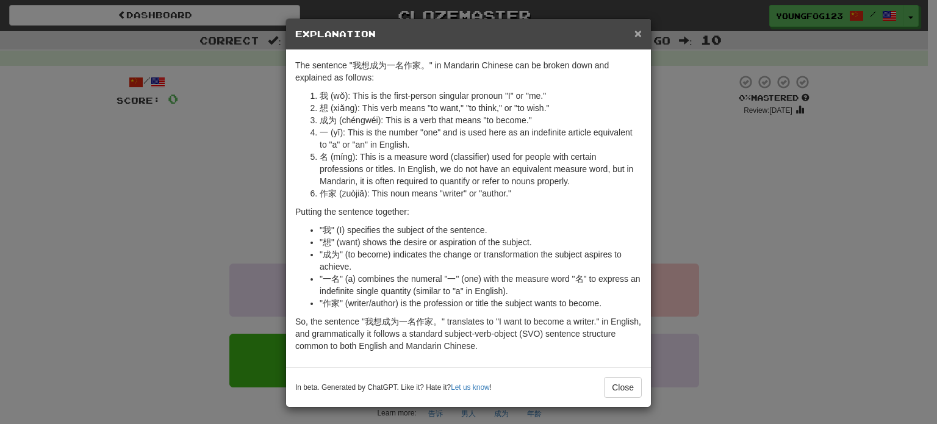
click at [635, 34] on span "×" at bounding box center [637, 33] width 7 height 14
